Goal: Navigation & Orientation: Find specific page/section

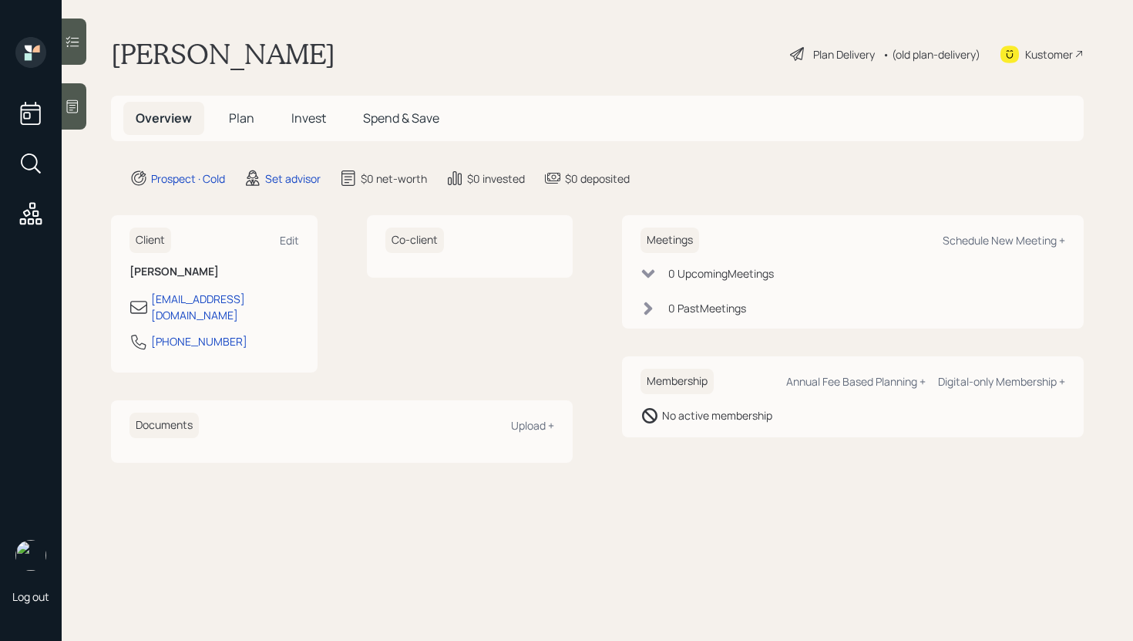
click at [72, 117] on div at bounding box center [74, 106] width 25 height 46
click at [71, 103] on icon at bounding box center [73, 106] width 12 height 13
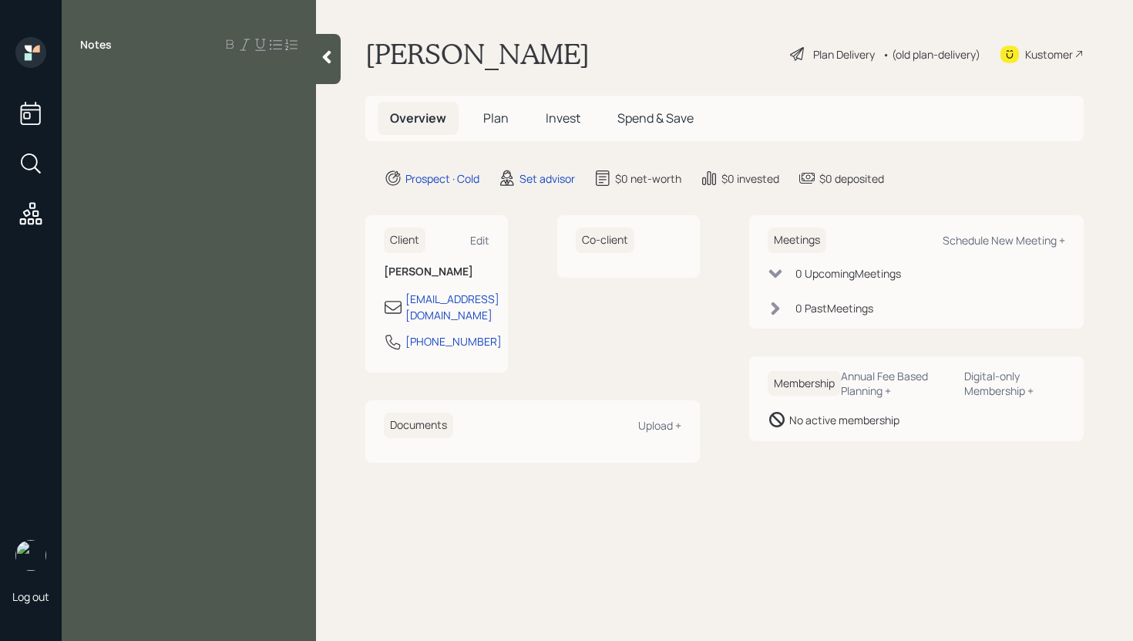
click at [338, 55] on div at bounding box center [328, 59] width 25 height 50
